Goal: Task Accomplishment & Management: Use online tool/utility

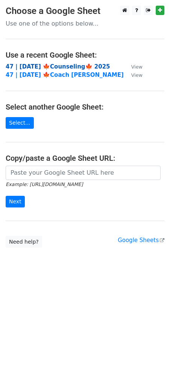
click at [50, 68] on strong "47 | [DATE] 🍁Counseling🍁 2025" at bounding box center [58, 66] width 105 height 7
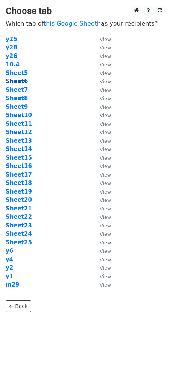
click at [18, 81] on strong "Sheet6" at bounding box center [17, 81] width 22 height 7
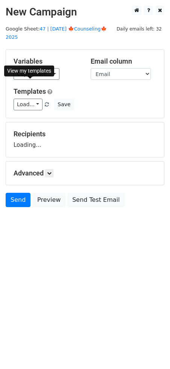
click at [18, 87] on link "Templates" at bounding box center [30, 91] width 32 height 8
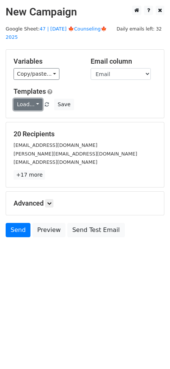
click at [32, 99] on link "Load..." at bounding box center [28, 105] width 29 height 12
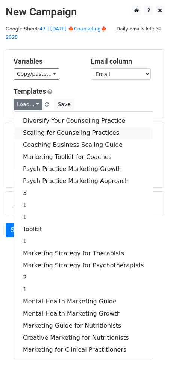
click at [40, 127] on link "Scaling for Counseling Practices" at bounding box center [83, 133] width 139 height 12
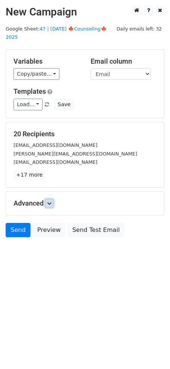
click at [53, 199] on link at bounding box center [49, 203] width 8 height 8
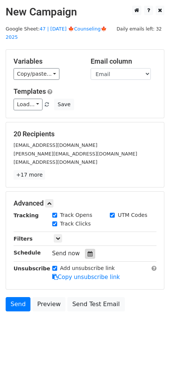
click at [90, 249] on div at bounding box center [90, 254] width 10 height 10
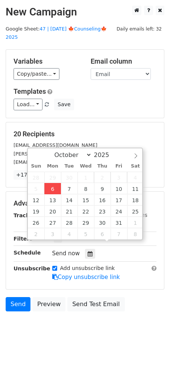
type input "2025-10-06 12:00"
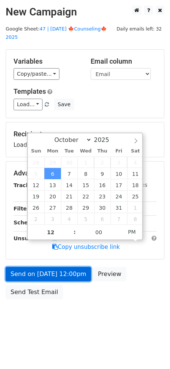
click at [57, 267] on link "Send on Oct 6 at 12:00pm" at bounding box center [48, 274] width 85 height 14
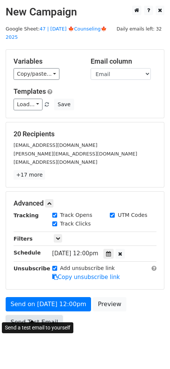
click at [35, 317] on link "Send Test Email" at bounding box center [34, 322] width 57 height 14
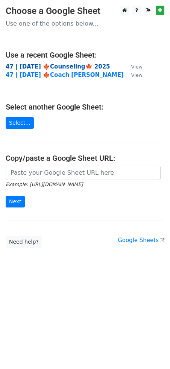
click at [47, 65] on strong "47 | [DATE] 🍁Counseling🍁 2025" at bounding box center [58, 66] width 105 height 7
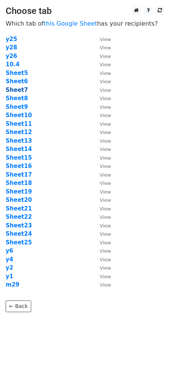
click at [21, 90] on strong "Sheet7" at bounding box center [17, 90] width 22 height 7
click at [18, 89] on strong "Sheet7" at bounding box center [17, 90] width 22 height 7
click at [25, 91] on strong "Sheet7" at bounding box center [17, 90] width 22 height 7
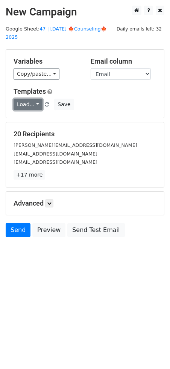
click at [30, 99] on link "Load..." at bounding box center [28, 105] width 29 height 12
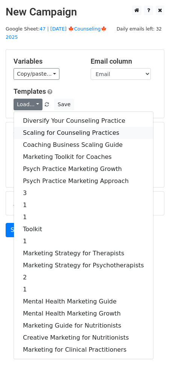
click at [43, 127] on link "Scaling for Counseling Practices" at bounding box center [83, 133] width 139 height 12
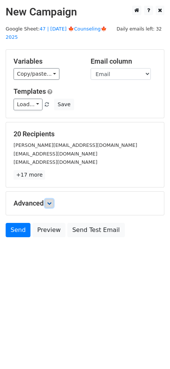
click at [50, 201] on icon at bounding box center [49, 203] width 5 height 5
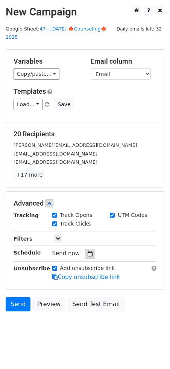
click at [88, 251] on icon at bounding box center [90, 253] width 5 height 5
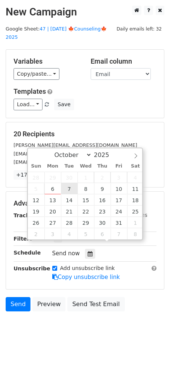
type input "2025-10-07 12:00"
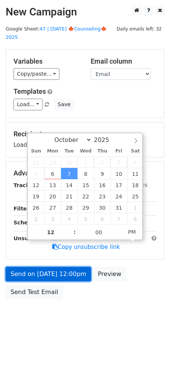
click at [64, 267] on link "Send on Oct 7 at 12:00pm" at bounding box center [48, 274] width 85 height 14
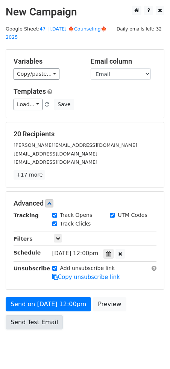
click at [43, 315] on link "Send Test Email" at bounding box center [34, 322] width 57 height 14
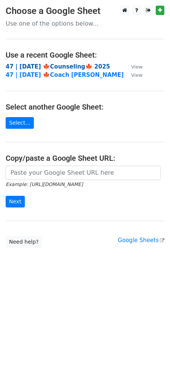
click at [50, 69] on strong "47 | [DATE] 🍁Counseling🍁 2025" at bounding box center [58, 66] width 105 height 7
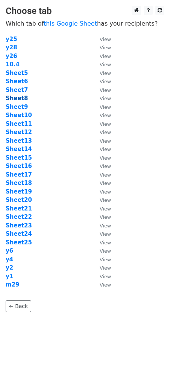
click at [21, 97] on strong "Sheet8" at bounding box center [17, 98] width 22 height 7
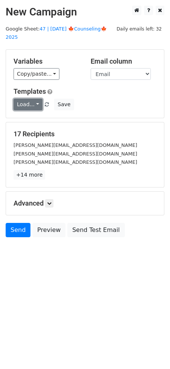
click at [28, 99] on link "Load..." at bounding box center [28, 105] width 29 height 12
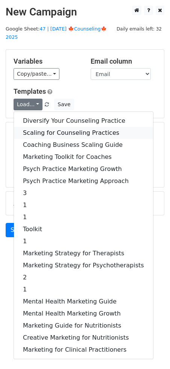
click at [39, 127] on link "Scaling for Counseling Practices" at bounding box center [83, 133] width 139 height 12
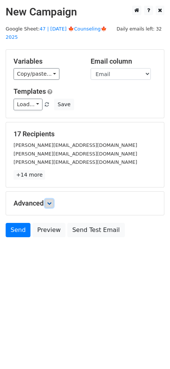
click at [48, 199] on link at bounding box center [49, 203] width 8 height 8
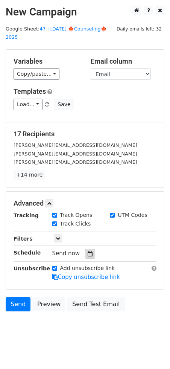
click at [88, 251] on icon at bounding box center [90, 253] width 5 height 5
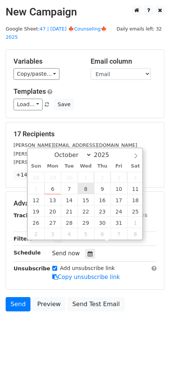
type input "2025-10-08 12:00"
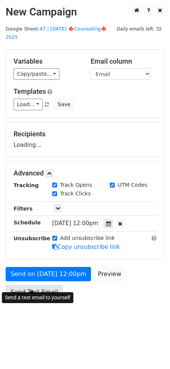
click at [46, 285] on link "Send Test Email" at bounding box center [34, 292] width 57 height 14
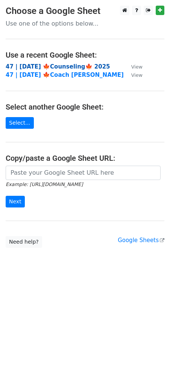
click at [40, 65] on strong "47 | OCT 4 🍁Counseling🍁 2025" at bounding box center [58, 66] width 105 height 7
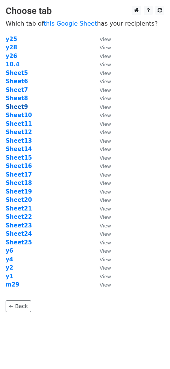
click at [23, 107] on strong "Sheet9" at bounding box center [17, 107] width 22 height 7
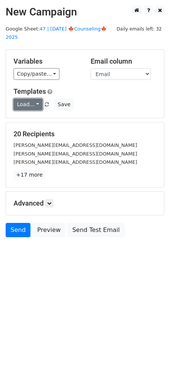
click at [27, 99] on link "Load..." at bounding box center [28, 105] width 29 height 12
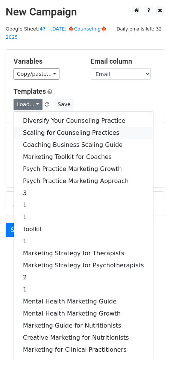
click at [44, 127] on link "Scaling for Counseling Practices" at bounding box center [83, 133] width 139 height 12
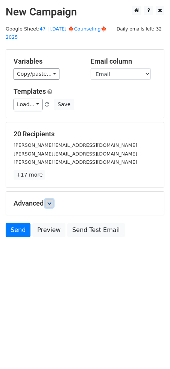
click at [52, 199] on link at bounding box center [49, 203] width 8 height 8
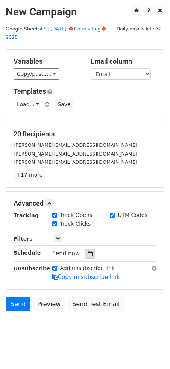
click at [88, 251] on icon at bounding box center [90, 253] width 5 height 5
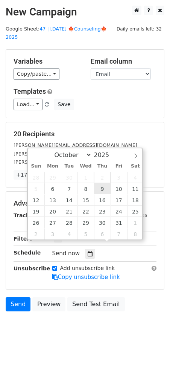
type input "[DATE] 12:00"
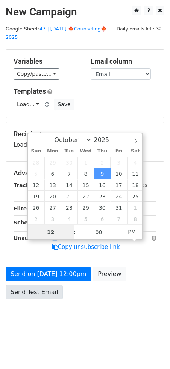
drag, startPoint x: 102, startPoint y: 190, endPoint x: 52, endPoint y: 278, distance: 101.3
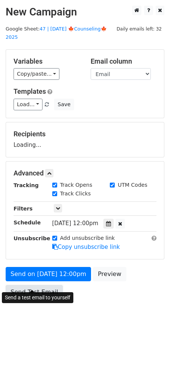
click at [41, 287] on link "Send Test Email" at bounding box center [34, 292] width 57 height 14
